Goal: Transaction & Acquisition: Purchase product/service

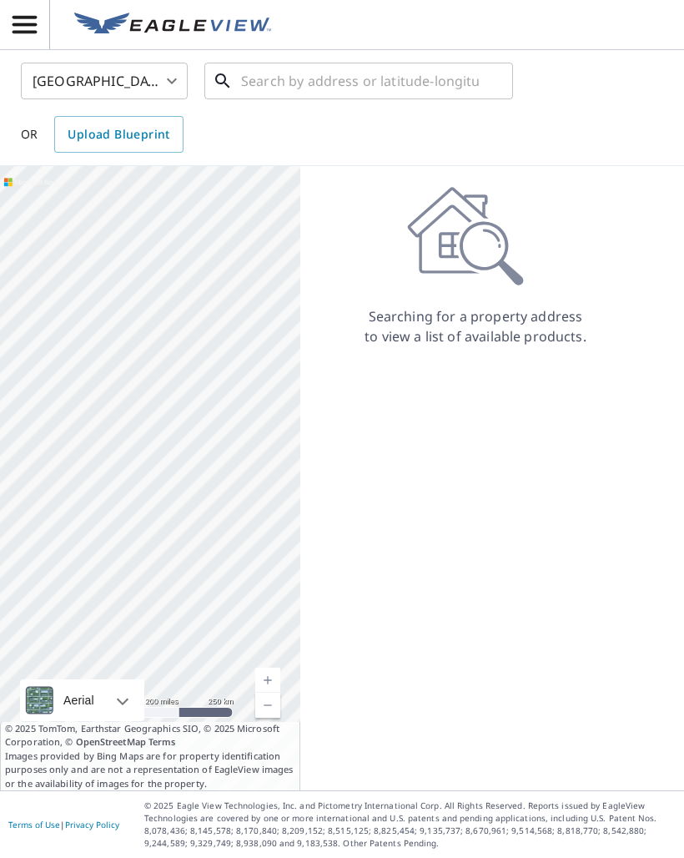
click at [258, 88] on input "text" at bounding box center [360, 81] width 238 height 47
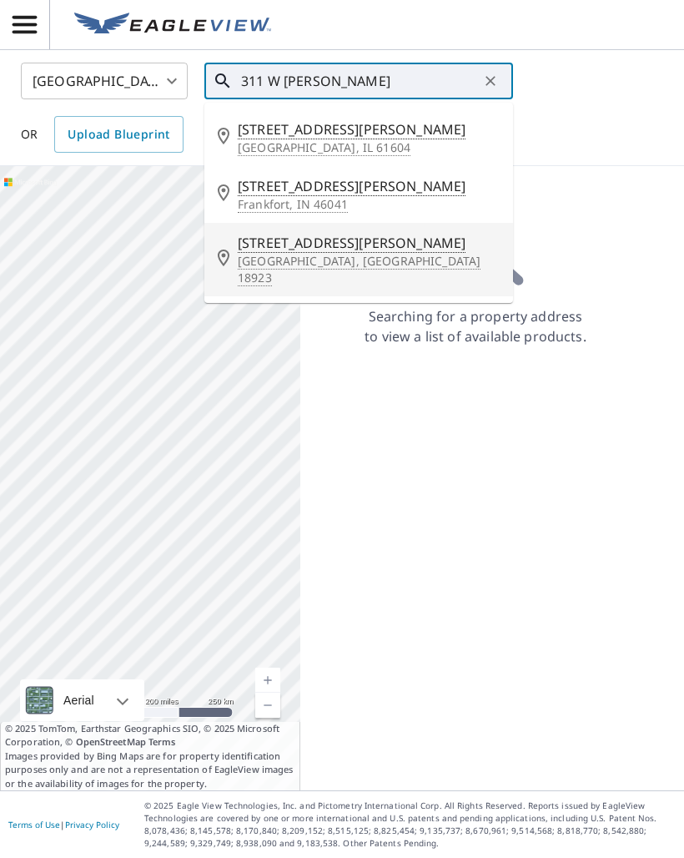
click at [321, 257] on p "[GEOGRAPHIC_DATA], [GEOGRAPHIC_DATA] 18923" at bounding box center [369, 269] width 262 height 33
type input "[STREET_ADDRESS][PERSON_NAME][PERSON_NAME]"
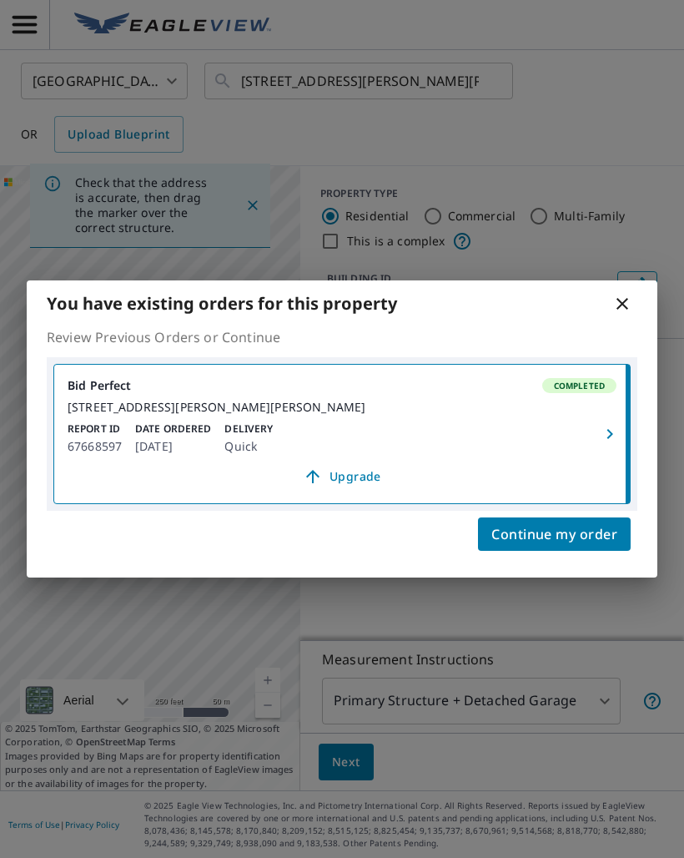
click at [568, 545] on span "Continue my order" at bounding box center [554, 533] width 126 height 23
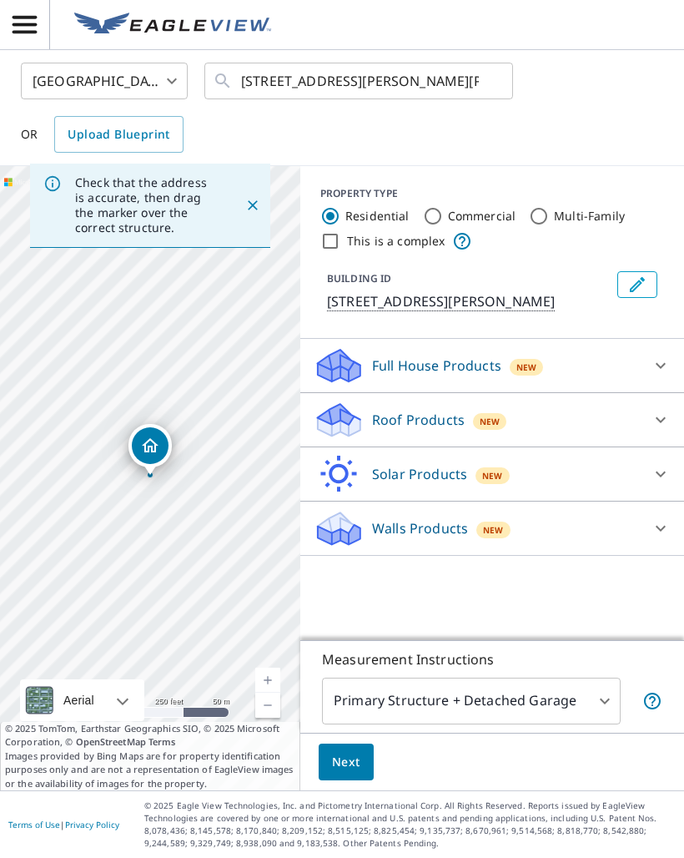
click at [468, 440] on div "Roof Products New" at bounding box center [477, 419] width 327 height 39
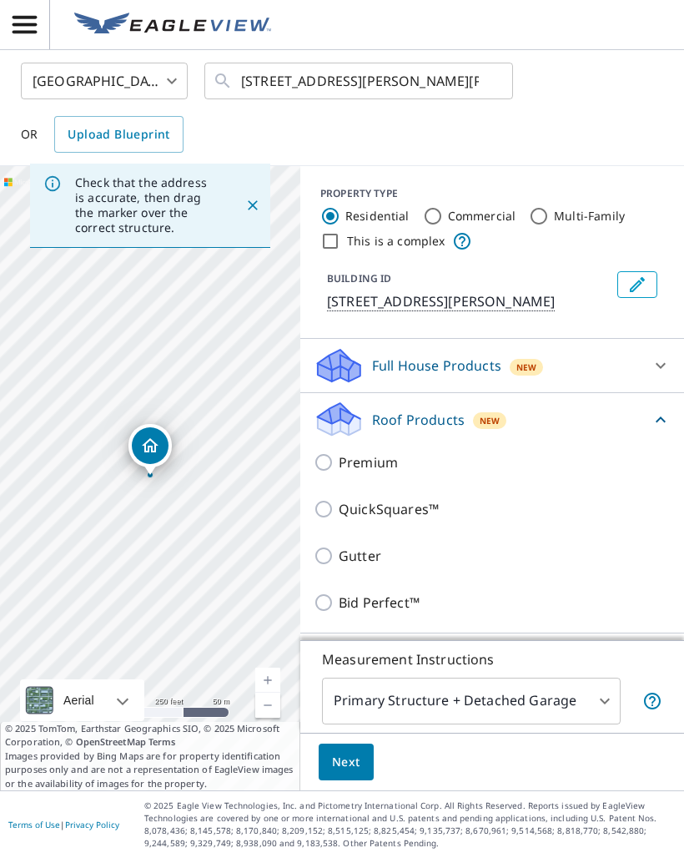
click at [339, 472] on p "Premium" at bounding box center [368, 462] width 59 height 20
click at [339, 472] on input "Premium" at bounding box center [326, 462] width 25 height 20
checkbox input "true"
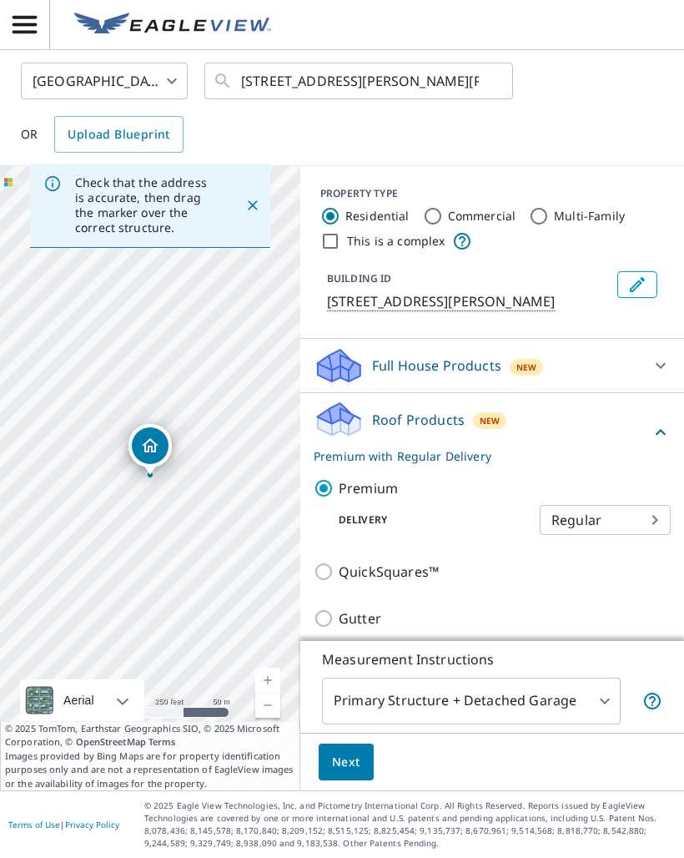
click at [501, 710] on body "GB GB [GEOGRAPHIC_DATA] US ​ [STREET_ADDRESS][PERSON_NAME][PERSON_NAME] ​ OR Up…" at bounding box center [342, 429] width 684 height 858
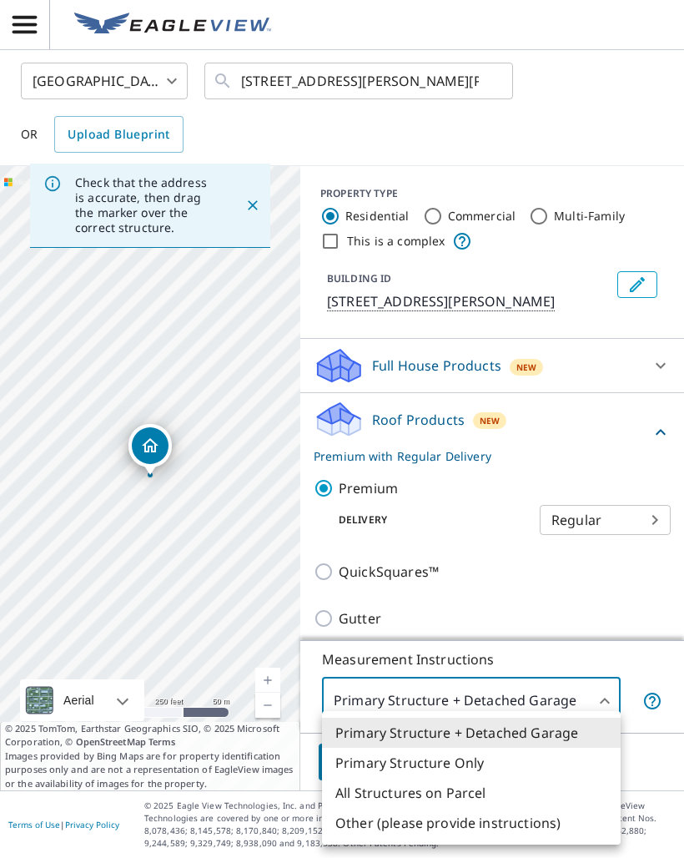
click at [481, 765] on li "Primary Structure Only" at bounding box center [471, 762] width 299 height 30
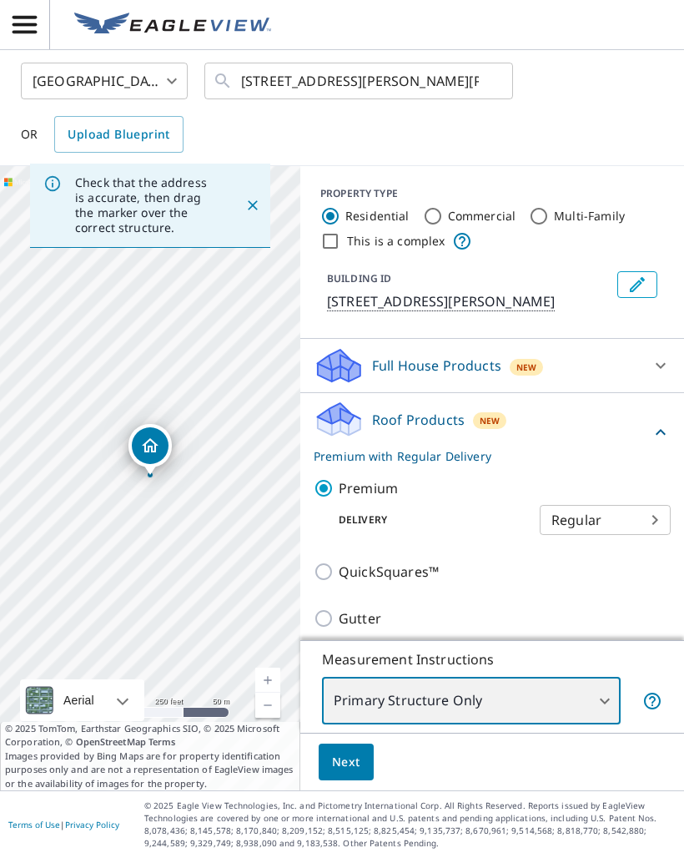
type input "2"
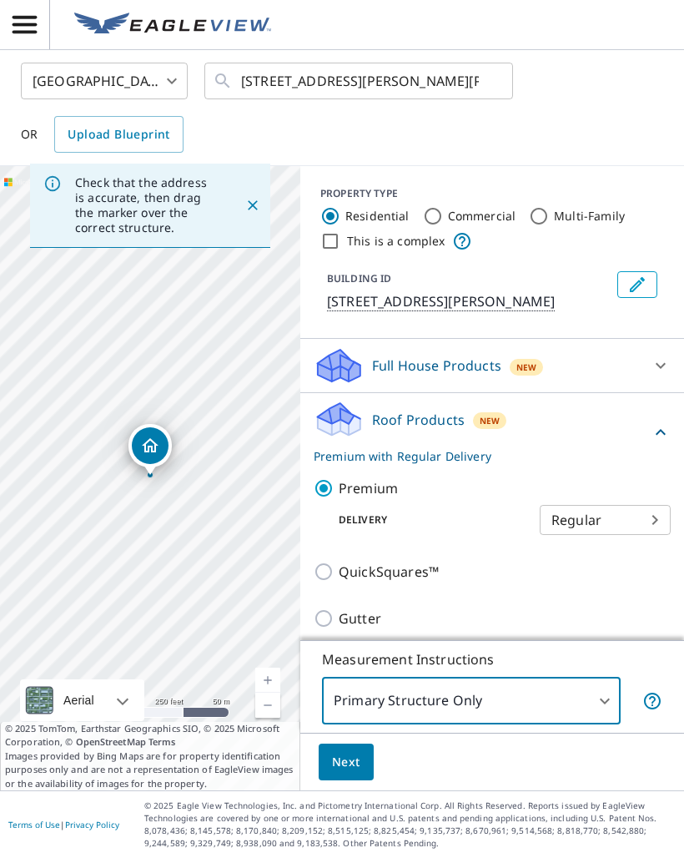
click at [369, 762] on button "Next" at bounding box center [346, 762] width 55 height 38
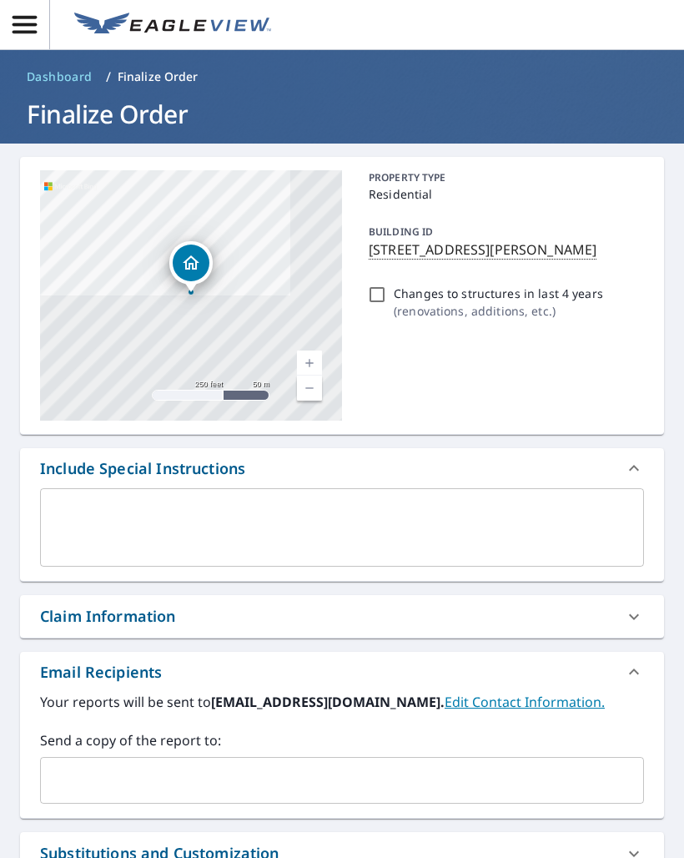
click at [385, 304] on input "Changes to structures in last 4 years ( renovations, additions, etc. )" at bounding box center [377, 294] width 20 height 20
checkbox input "true"
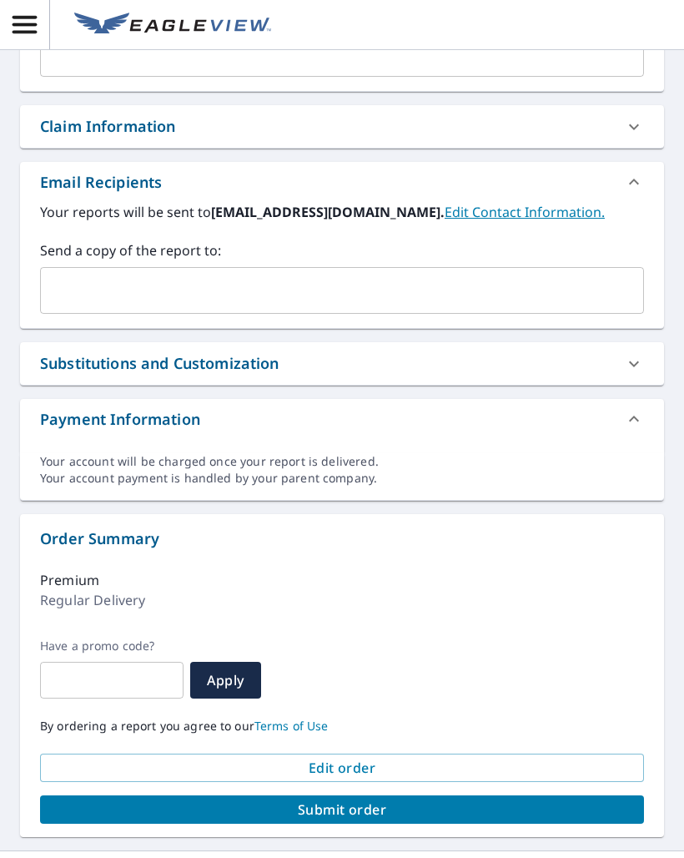
click at [98, 813] on span "Submit order" at bounding box center [341, 809] width 577 height 18
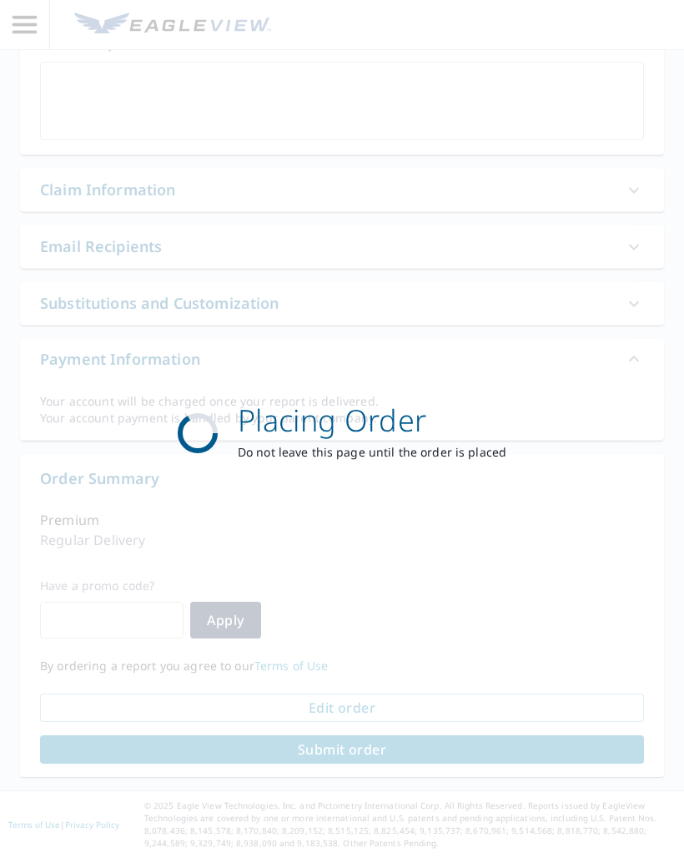
scroll to position [426, 0]
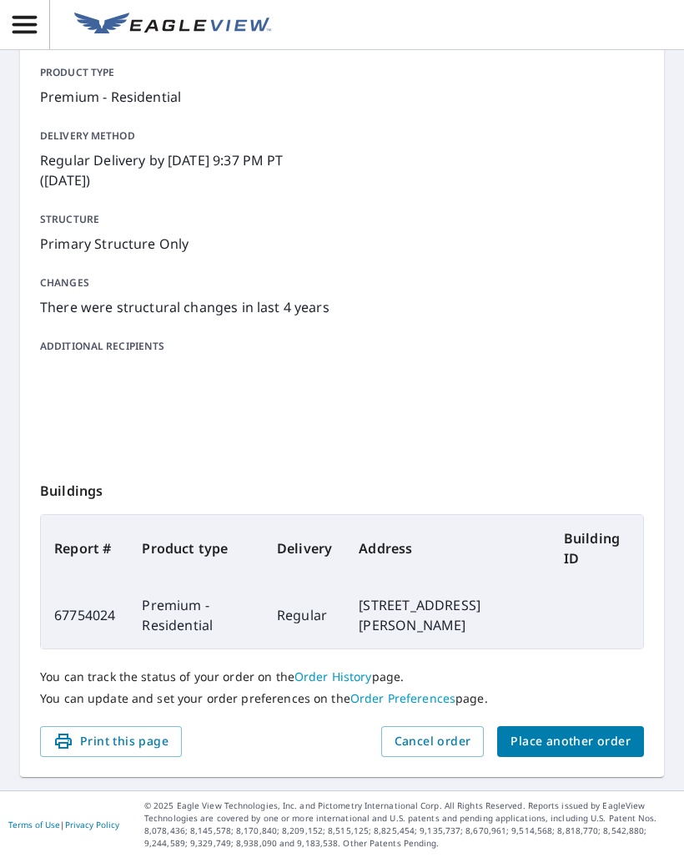
scroll to position [178, 0]
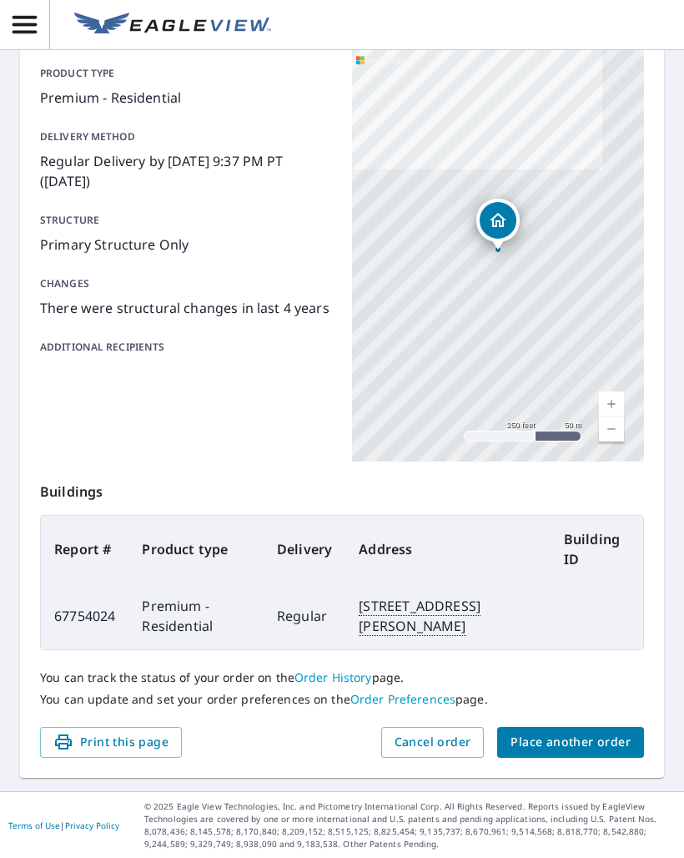
click at [592, 741] on span "Place another order" at bounding box center [571, 742] width 120 height 21
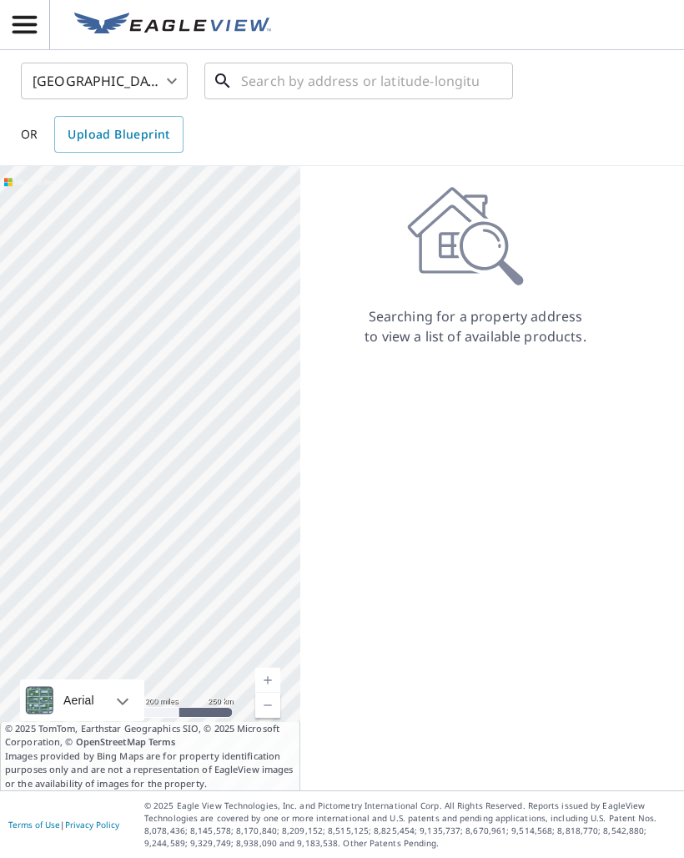
click at [245, 94] on input "text" at bounding box center [360, 81] width 238 height 47
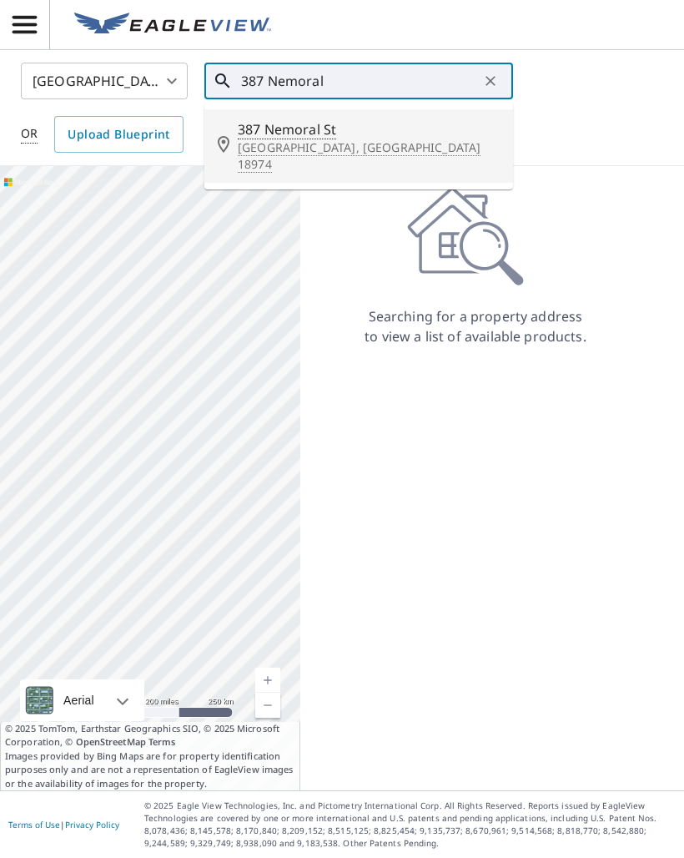
click at [299, 144] on p "[GEOGRAPHIC_DATA], [GEOGRAPHIC_DATA] 18974" at bounding box center [369, 155] width 262 height 33
type input "[STREET_ADDRESS]"
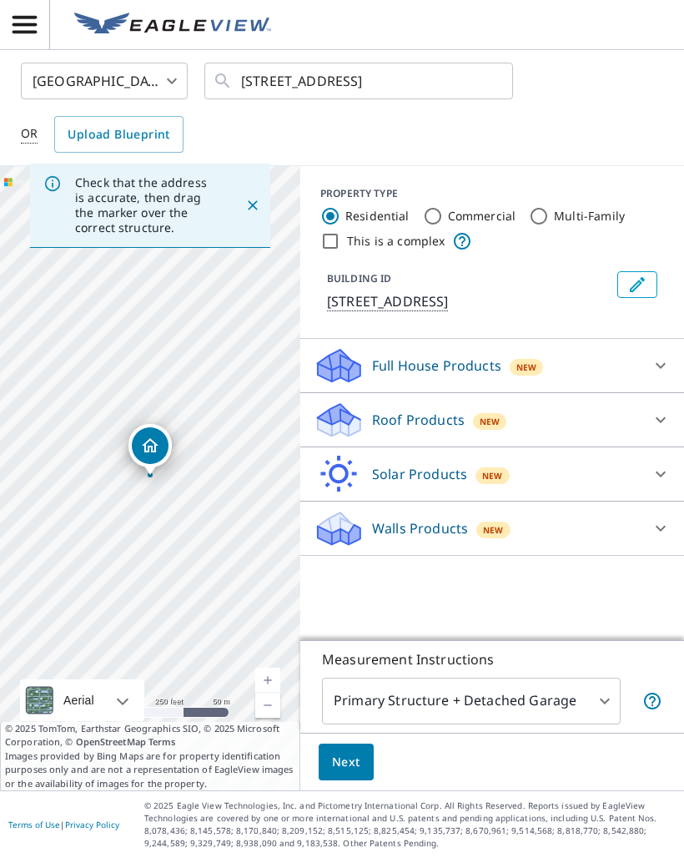
click at [466, 434] on div "Roof Products New" at bounding box center [477, 419] width 327 height 39
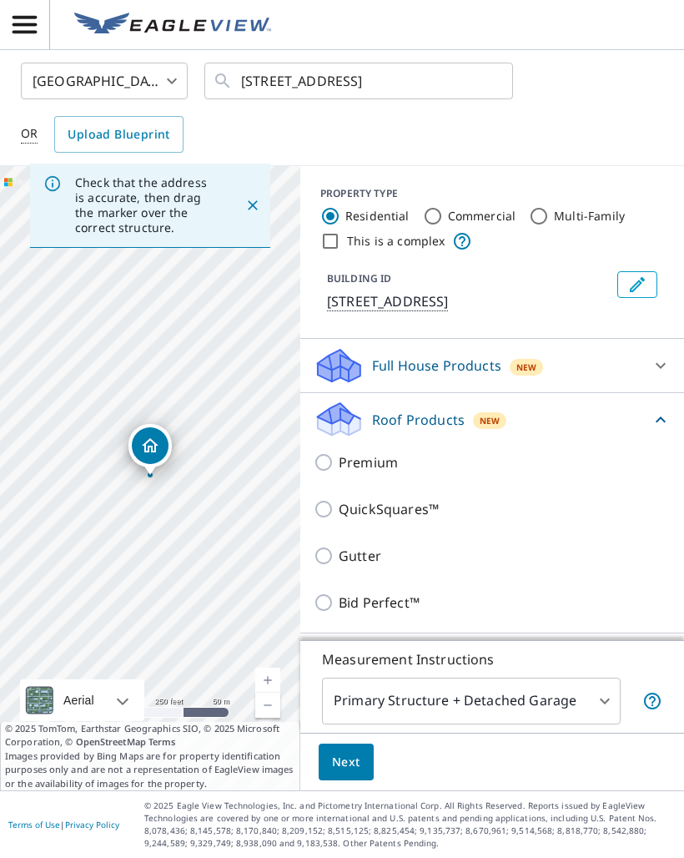
click at [332, 461] on input "Premium" at bounding box center [326, 462] width 25 height 20
checkbox input "true"
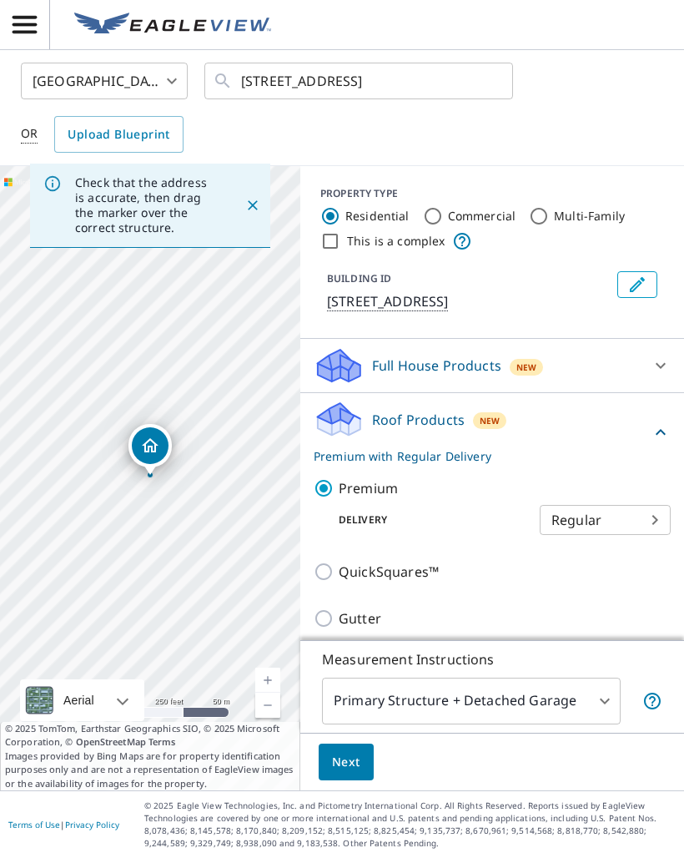
click at [523, 702] on body "GB GB [GEOGRAPHIC_DATA] US ​ [STREET_ADDRESS] ​ OR Upload Blueprint Check that …" at bounding box center [342, 429] width 684 height 858
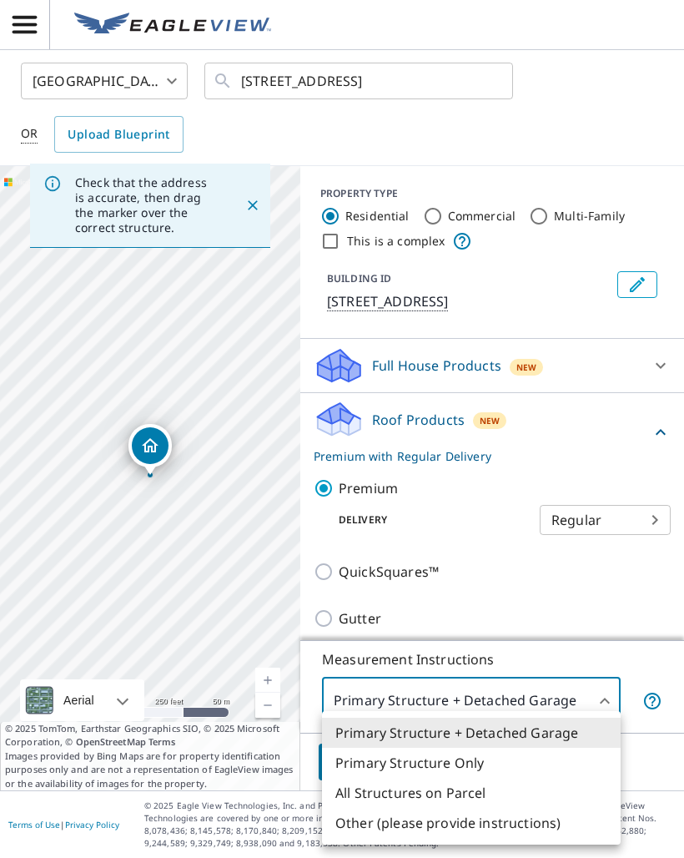
click at [473, 763] on li "Primary Structure Only" at bounding box center [471, 762] width 299 height 30
type input "2"
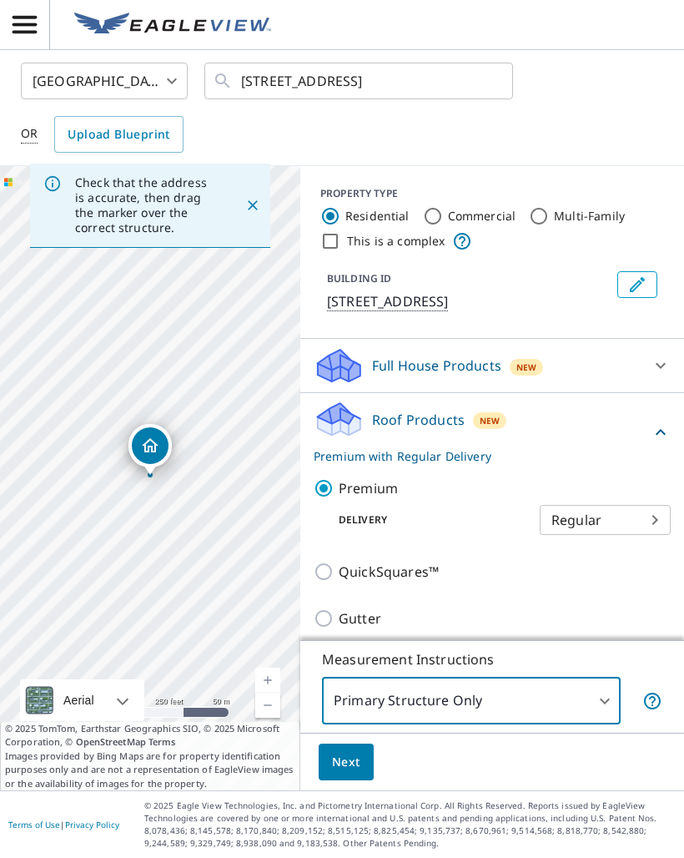
click at [365, 767] on button "Next" at bounding box center [346, 762] width 55 height 38
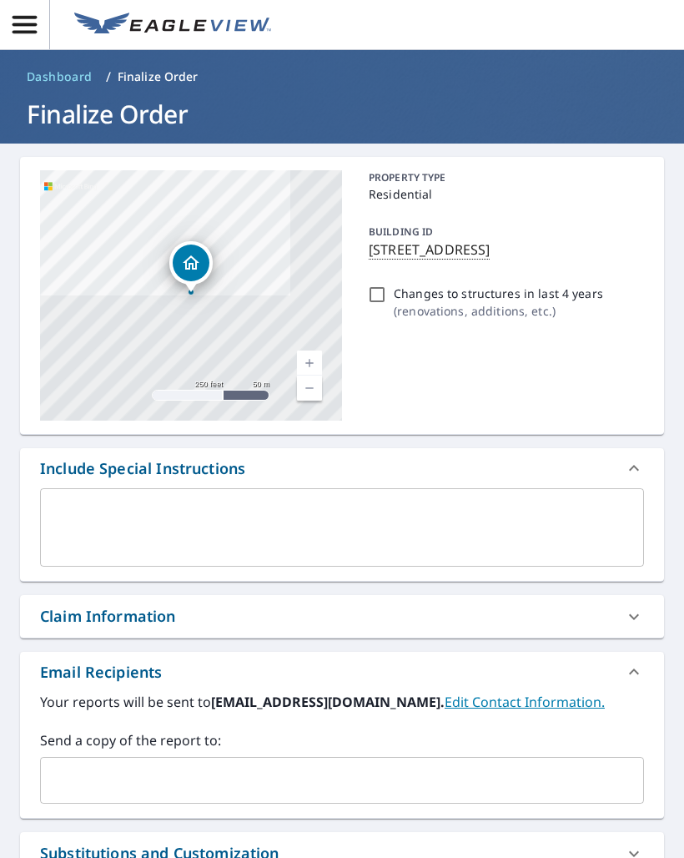
click at [385, 297] on input "Changes to structures in last 4 years ( renovations, additions, etc. )" at bounding box center [377, 294] width 20 height 20
checkbox input "true"
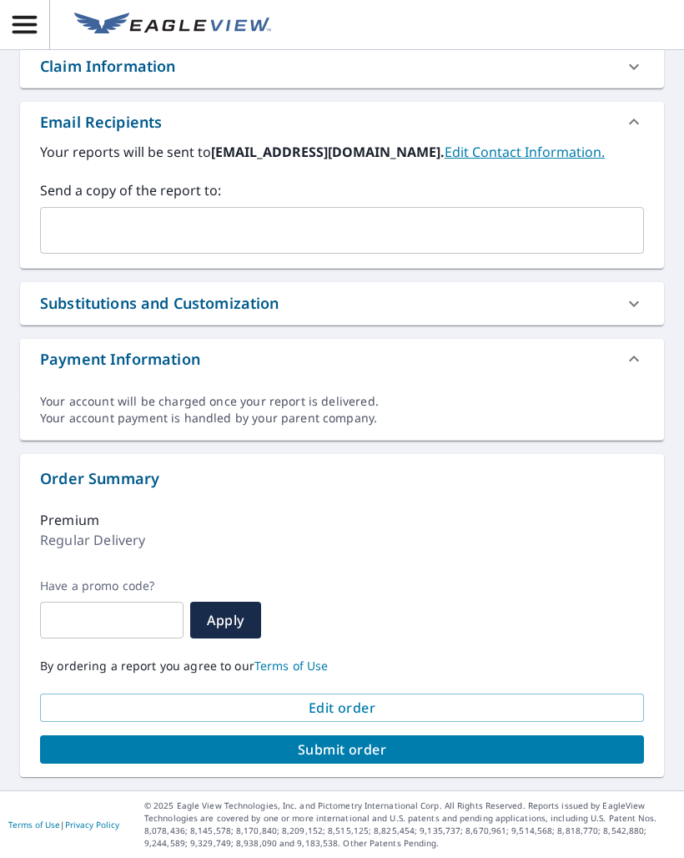
click at [421, 756] on span "Submit order" at bounding box center [341, 749] width 577 height 18
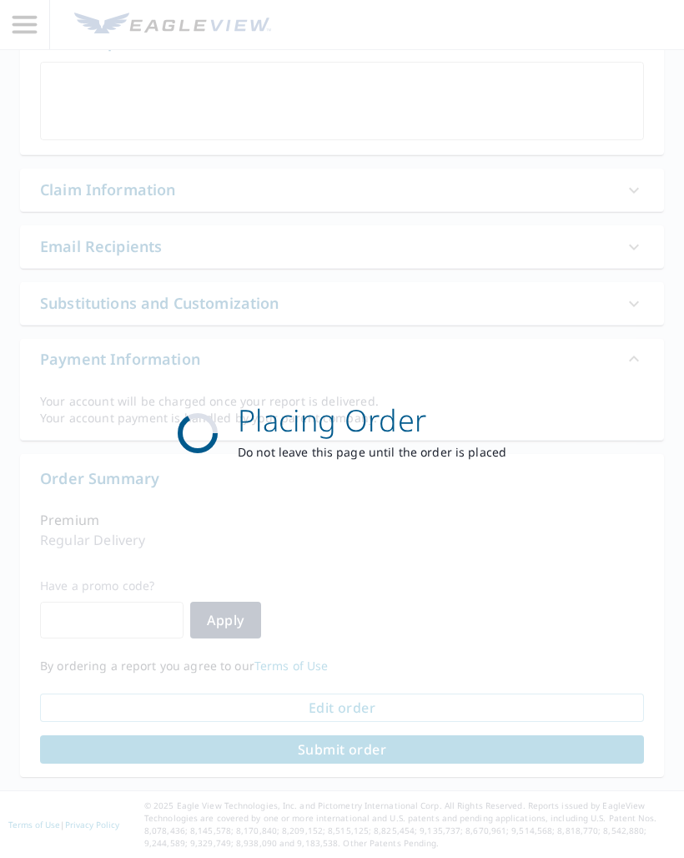
scroll to position [426, 0]
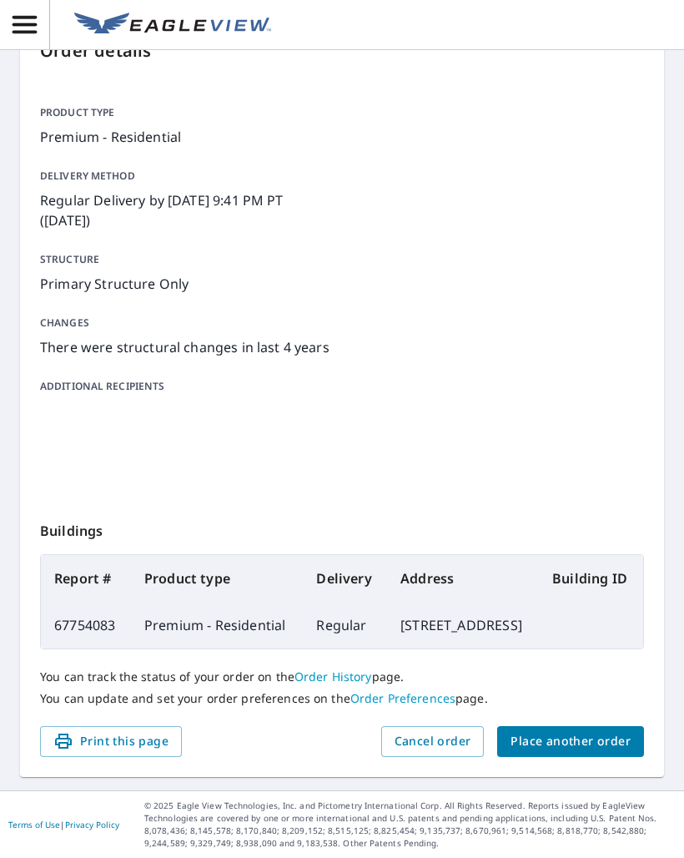
scroll to position [178, 0]
